Goal: Transaction & Acquisition: Purchase product/service

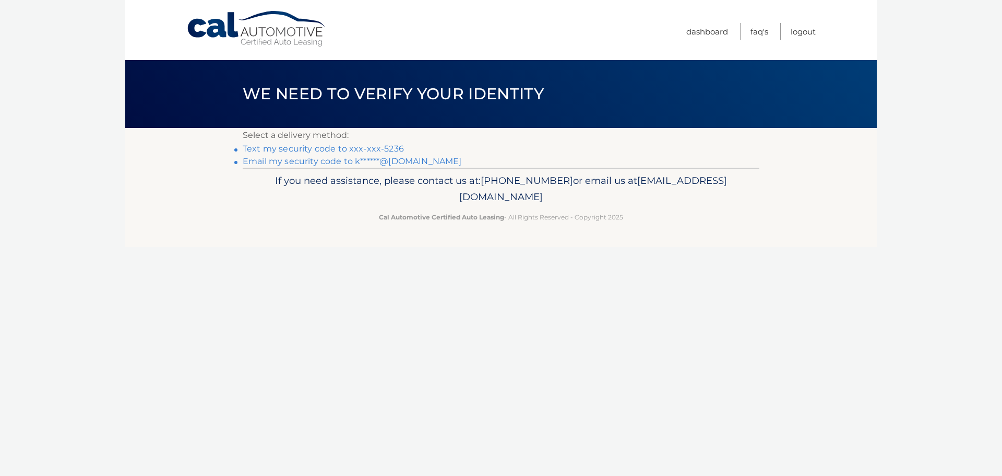
click at [385, 152] on link "Text my security code to xxx-xxx-5236" at bounding box center [323, 149] width 161 height 10
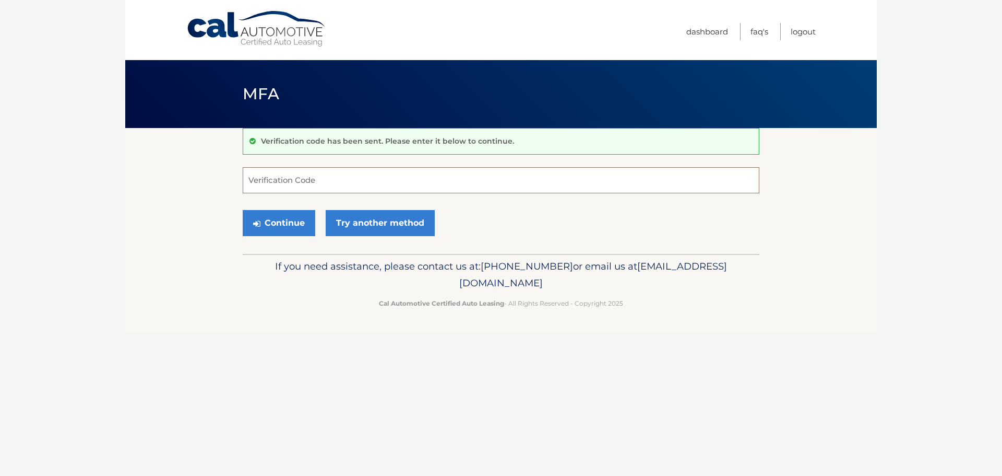
click at [301, 187] on input "Verification Code" at bounding box center [501, 180] width 517 height 26
type input "076466"
click at [298, 227] on button "Continue" at bounding box center [279, 223] width 73 height 26
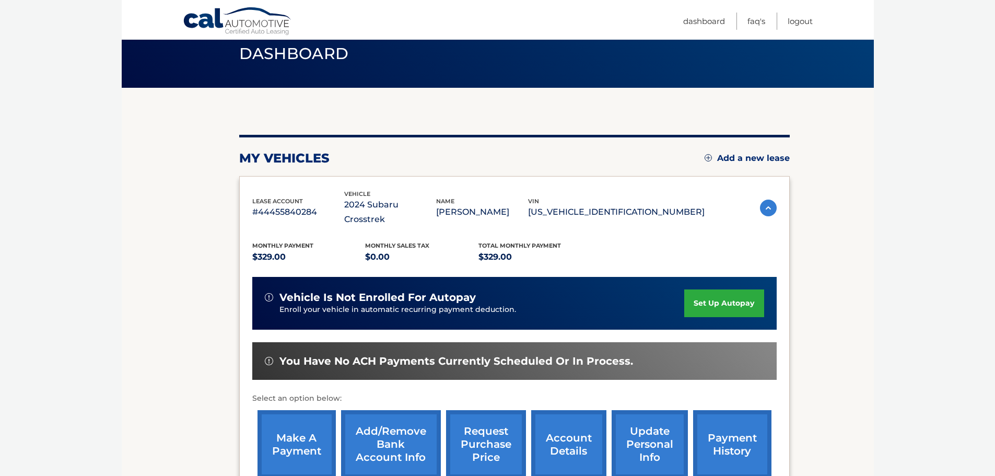
scroll to position [52, 0]
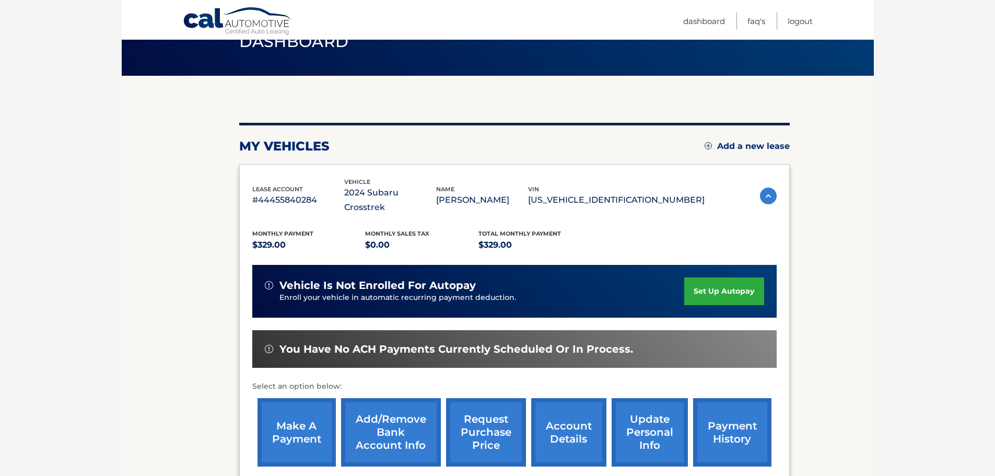
click at [302, 409] on link "make a payment" at bounding box center [296, 432] width 78 height 68
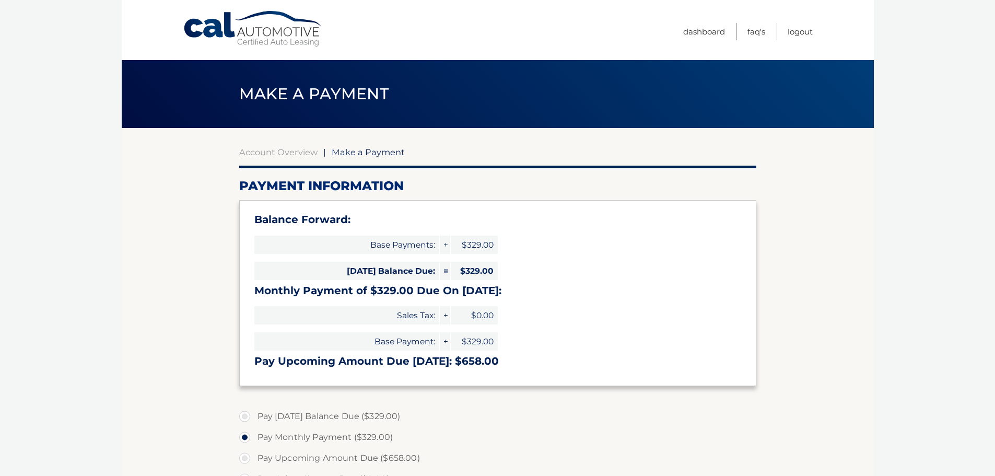
select select "N2VhZmIwZmMtYjkzNS00M2Q3LTkxMjgtYWM3M2UzYWJhZDNh"
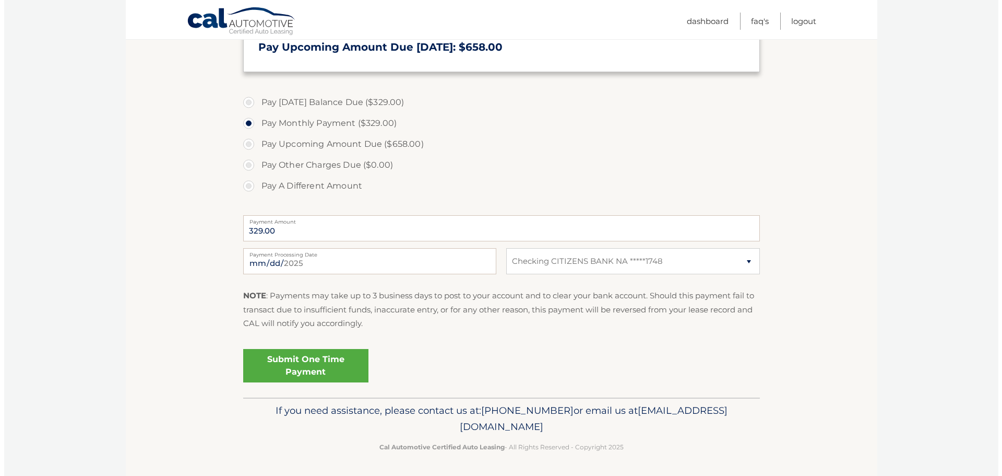
scroll to position [315, 0]
click at [307, 375] on link "Submit One Time Payment" at bounding box center [301, 364] width 125 height 33
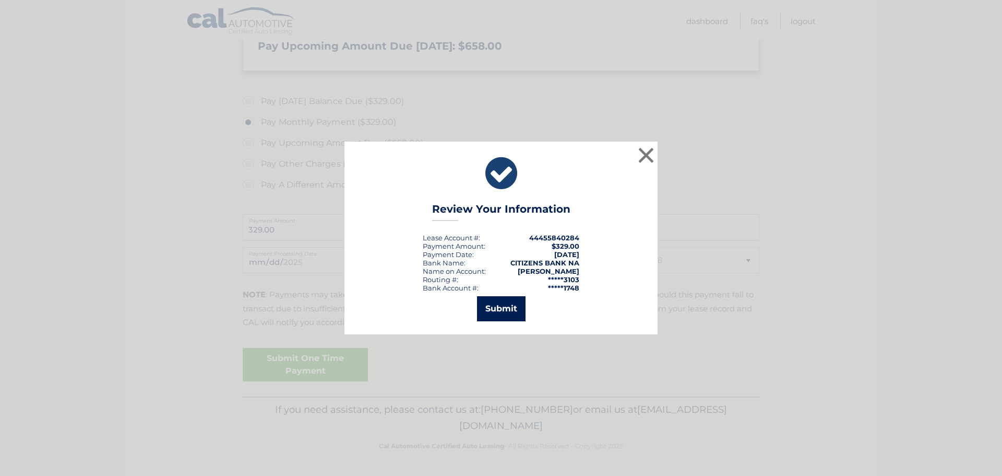
click at [512, 308] on button "Submit" at bounding box center [501, 308] width 49 height 25
